Goal: Information Seeking & Learning: Check status

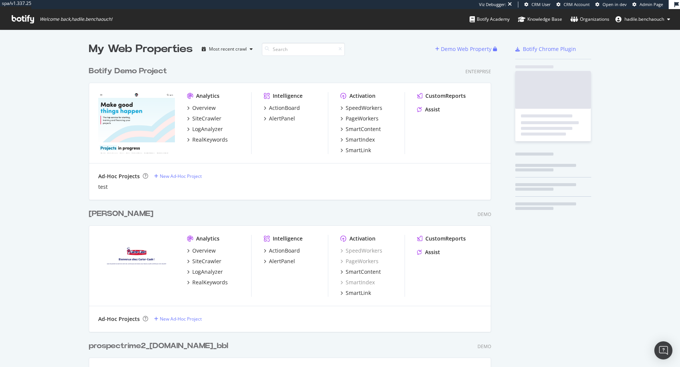
scroll to position [7790, 408]
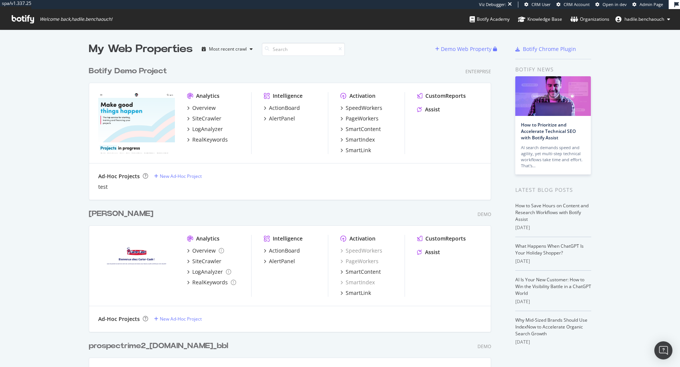
click at [648, 3] on span "Admin Page" at bounding box center [650, 5] width 23 height 6
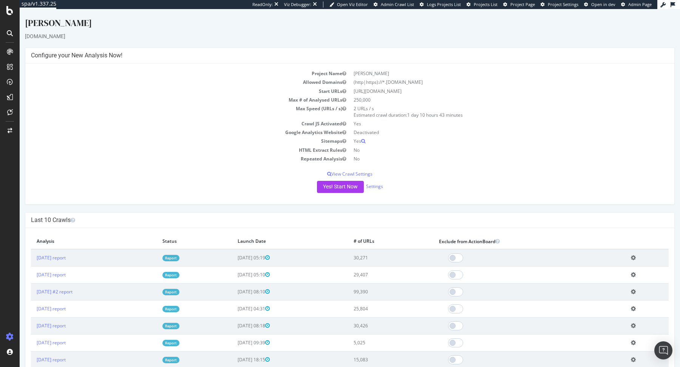
click at [179, 256] on link "Report" at bounding box center [170, 258] width 17 height 6
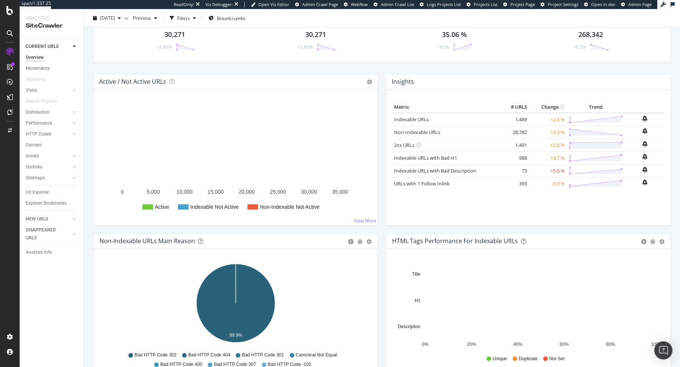
scroll to position [77, 0]
